Goal: Task Accomplishment & Management: Manage account settings

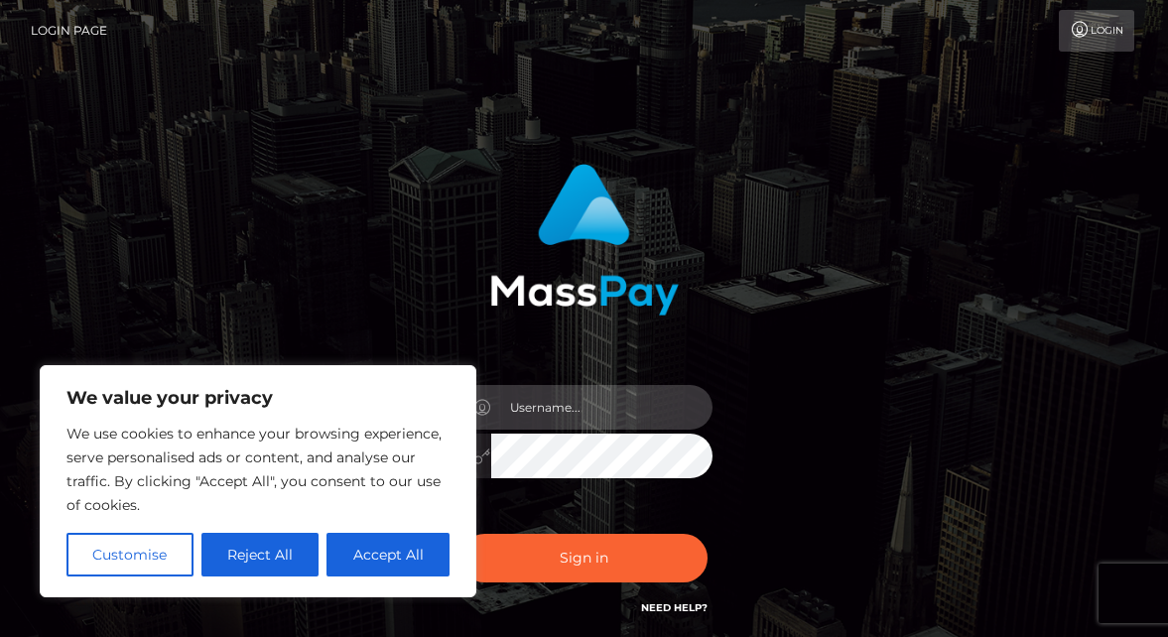
type input "latexbarbie@outlook.com"
click at [584, 558] on button "Sign in" at bounding box center [585, 558] width 248 height 49
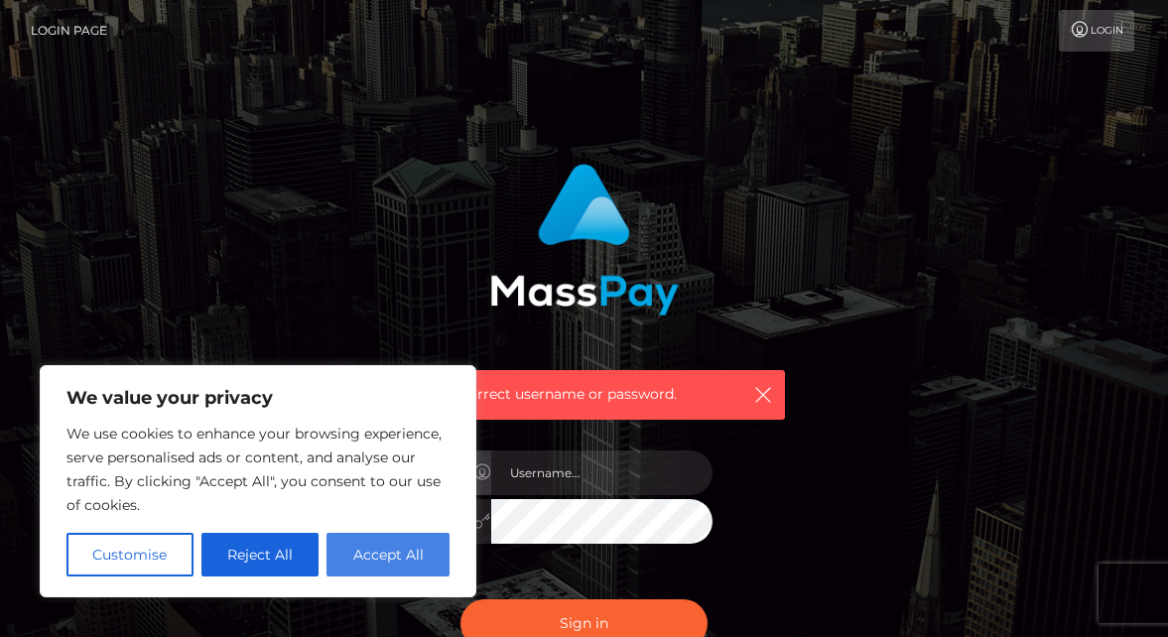
click at [403, 551] on button "Accept All" at bounding box center [388, 555] width 123 height 44
checkbox input "true"
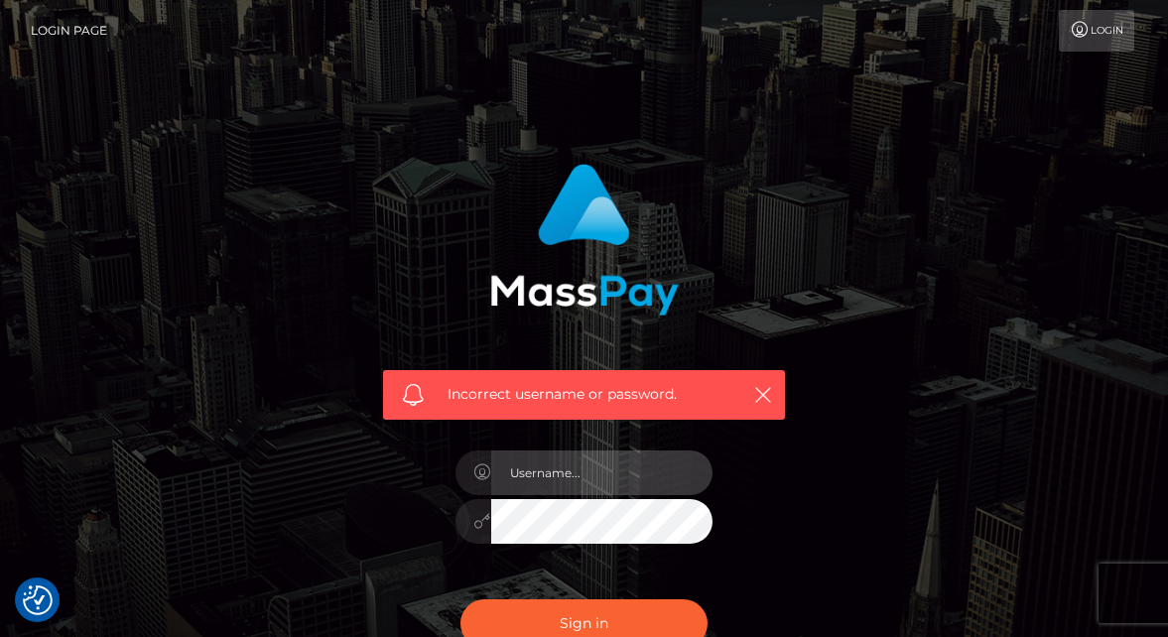
click at [555, 471] on input "text" at bounding box center [602, 473] width 222 height 45
type input "latexbarbie@outlook.com"
click at [738, 438] on div "Incorrect username or password. latexbarbie@outlook.com" at bounding box center [584, 424] width 432 height 551
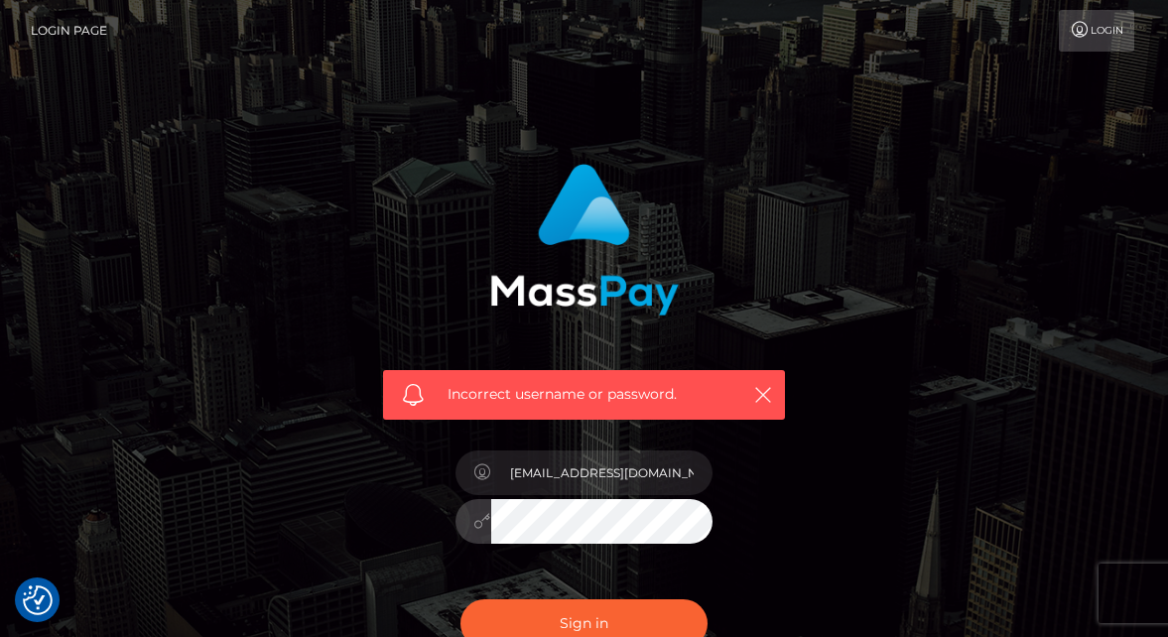
click at [584, 622] on button "Sign in" at bounding box center [585, 623] width 248 height 49
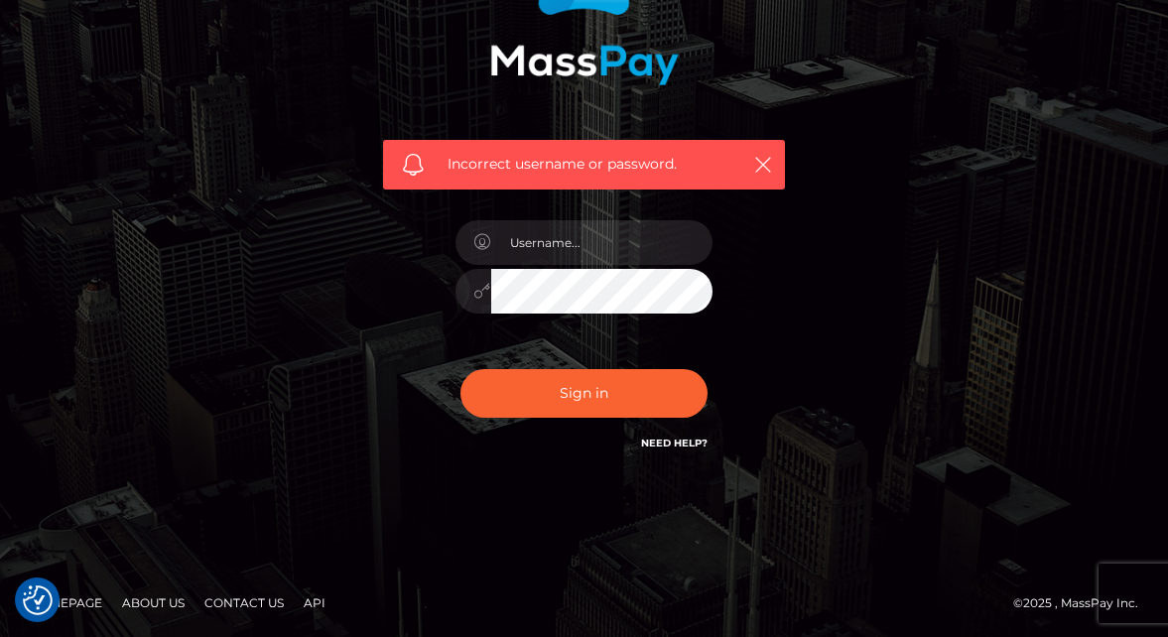
scroll to position [229, 0]
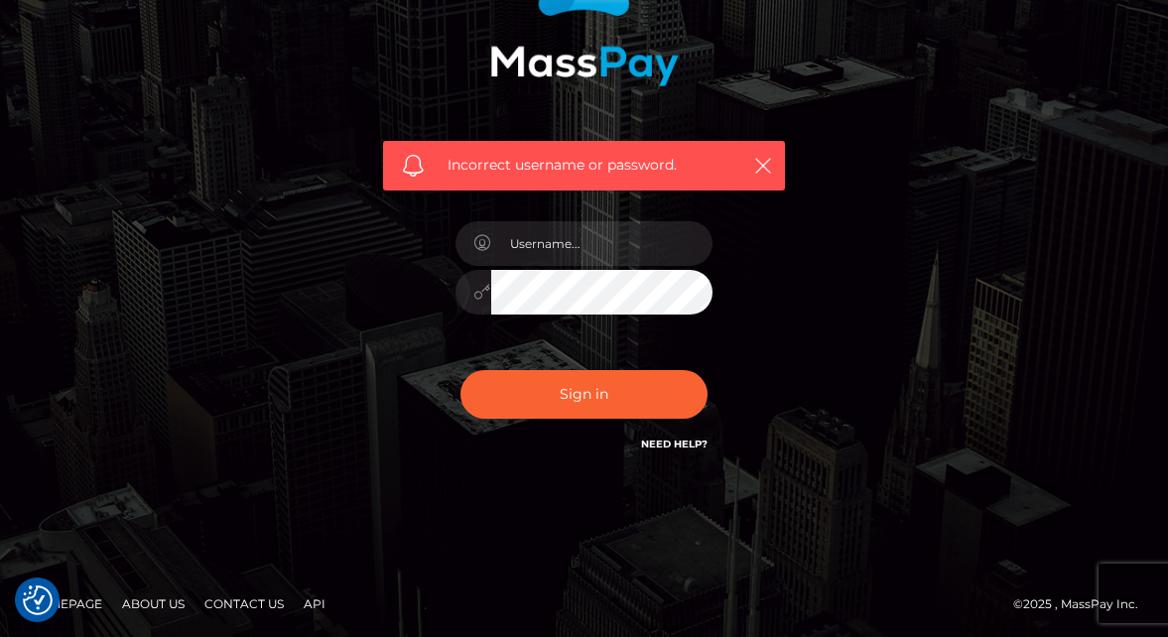
click at [679, 447] on link "Need Help?" at bounding box center [674, 444] width 66 height 13
click at [330, 318] on div "Incorrect username or password." at bounding box center [584, 205] width 953 height 571
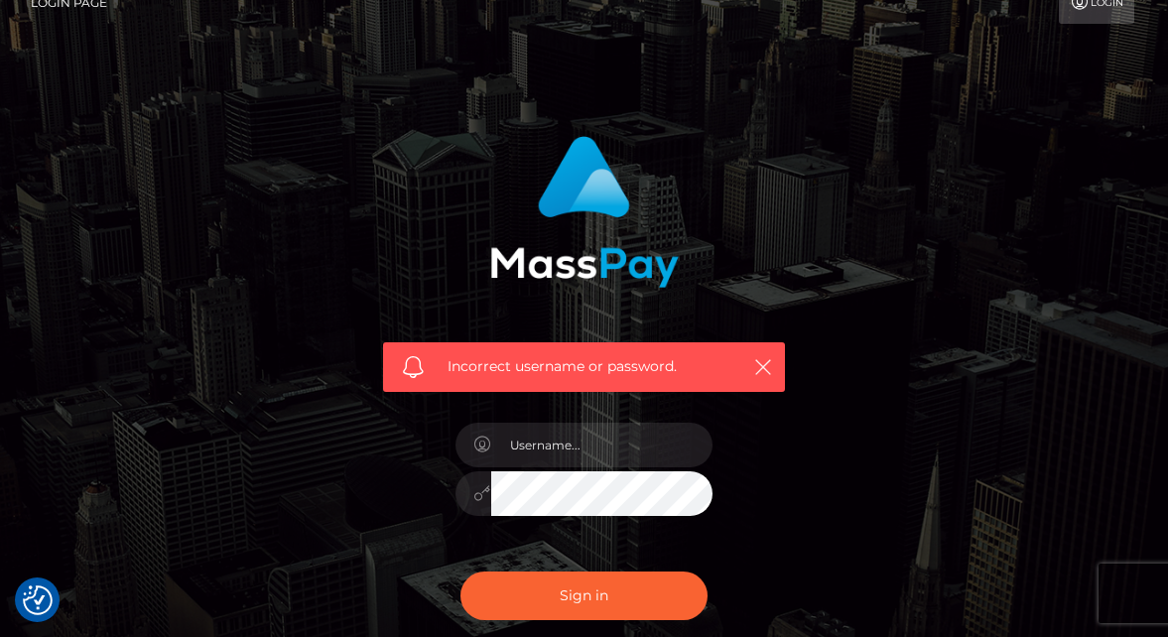
scroll to position [14, 0]
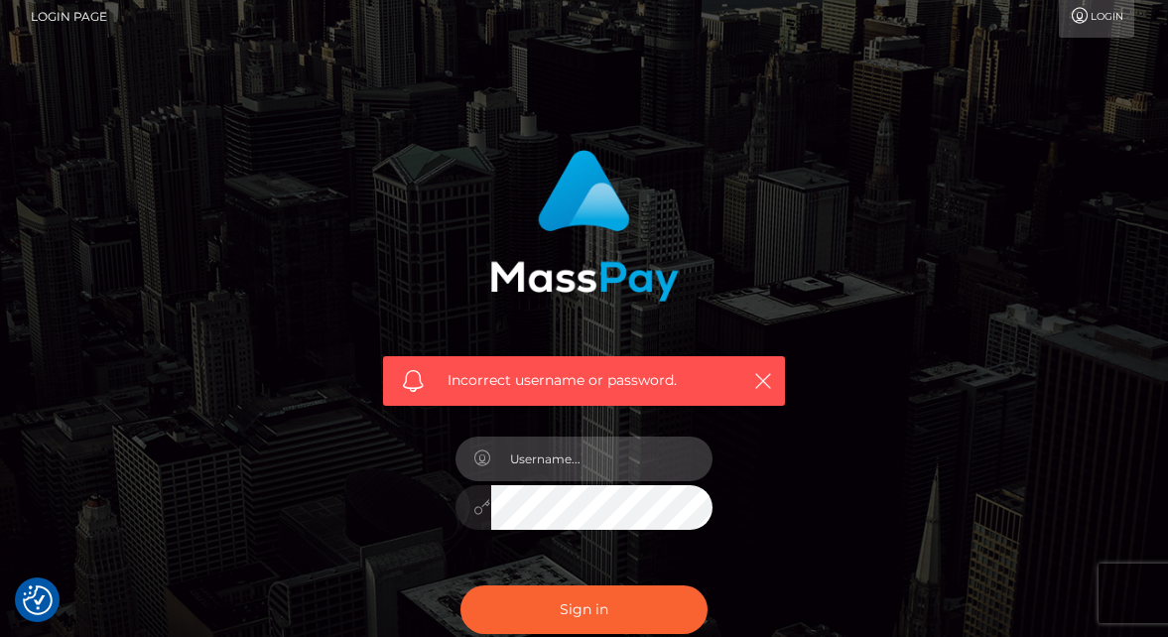
type input "latexbarbie@outlook.com"
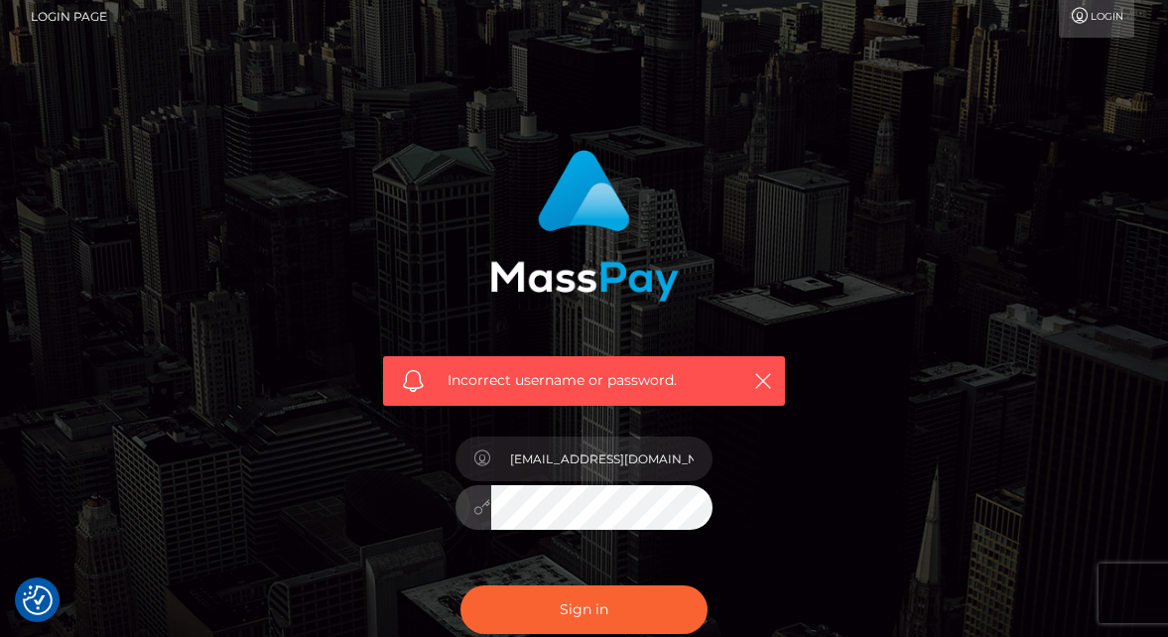
click at [893, 454] on div "Incorrect username or password. latexbarbie@outlook.com" at bounding box center [584, 420] width 953 height 571
click at [1101, 26] on link "Login" at bounding box center [1096, 17] width 75 height 42
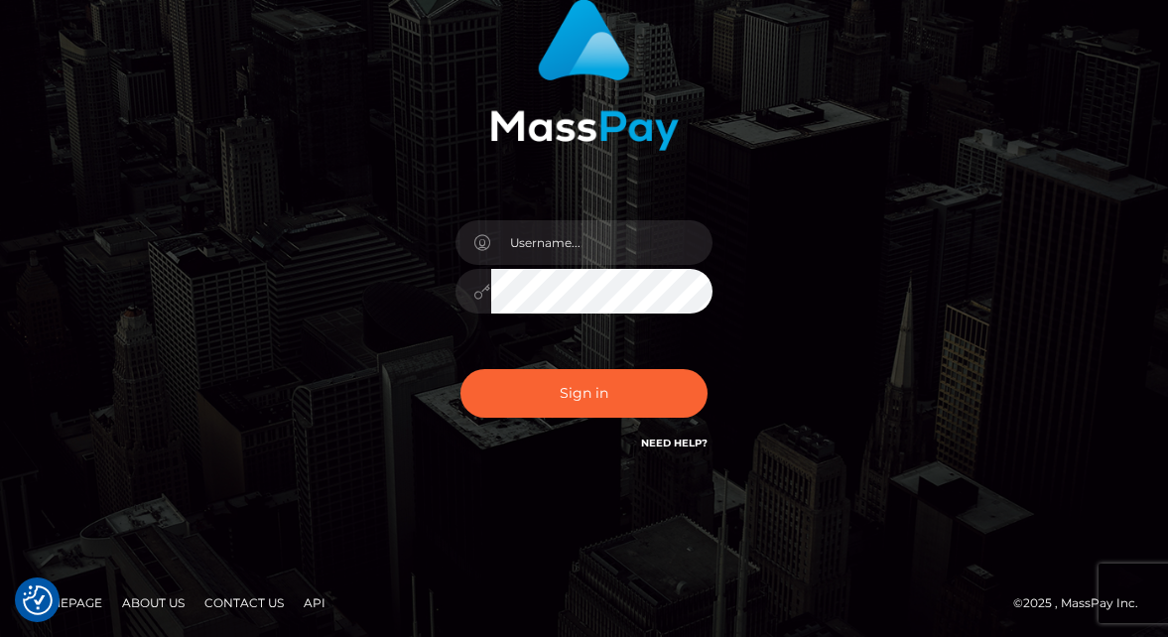
scroll to position [164, 0]
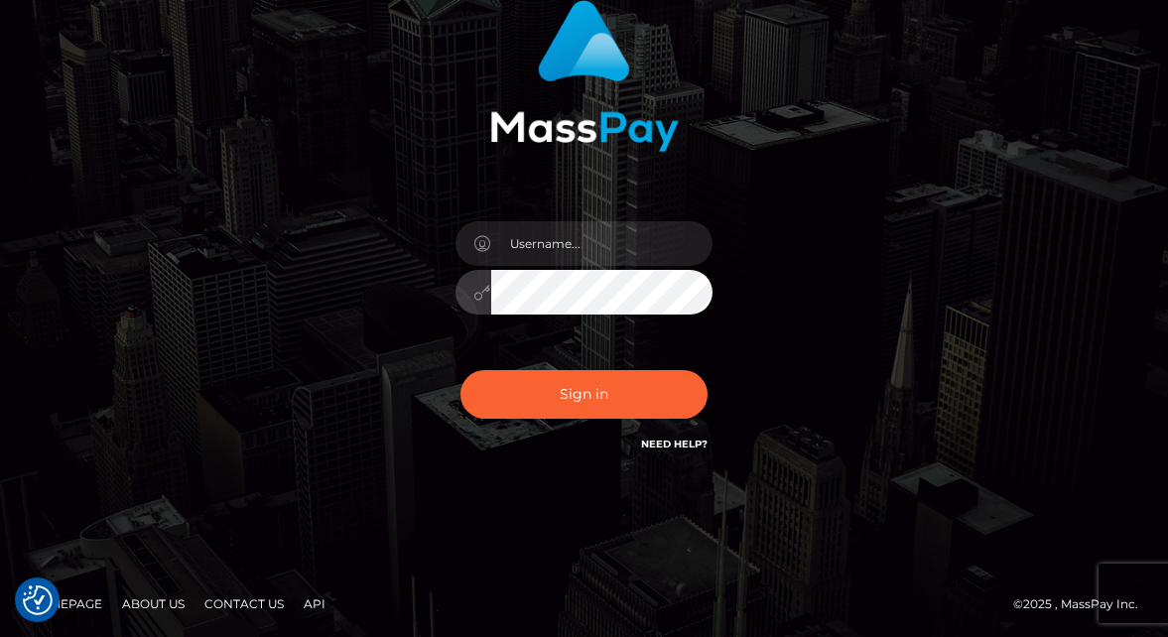
click at [840, 260] on div "Sign in" at bounding box center [584, 237] width 953 height 505
click at [681, 442] on link "Need Help?" at bounding box center [674, 444] width 66 height 13
click at [253, 152] on div "Sign in" at bounding box center [584, 237] width 953 height 505
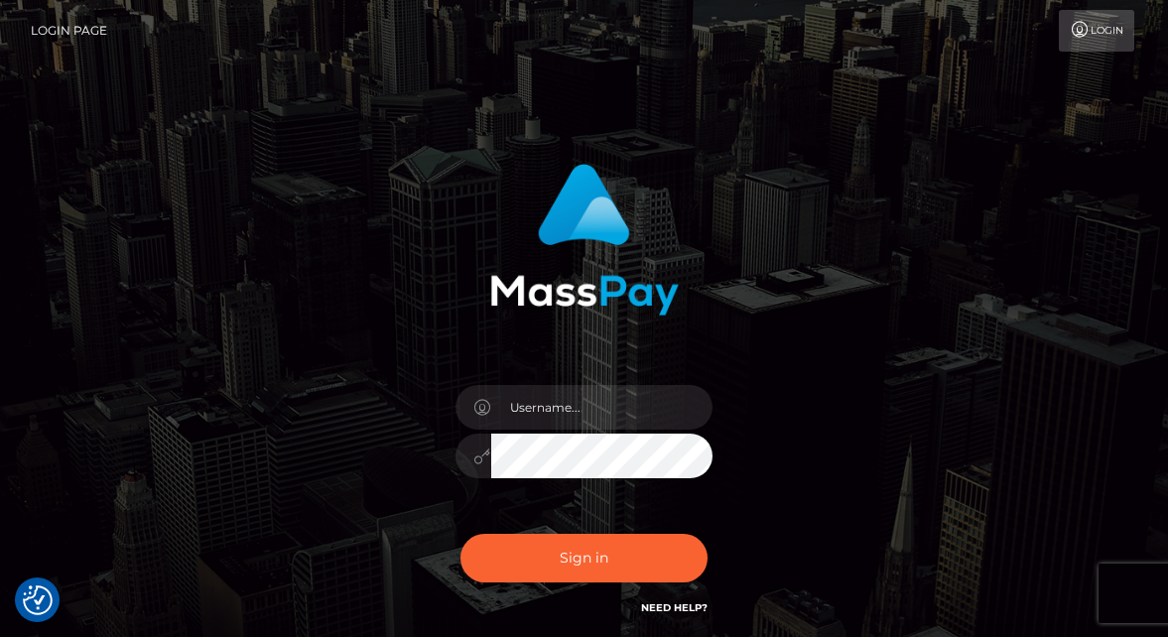
scroll to position [0, 0]
click at [63, 20] on link "Login Page" at bounding box center [69, 31] width 76 height 42
